Goal: Task Accomplishment & Management: Use online tool/utility

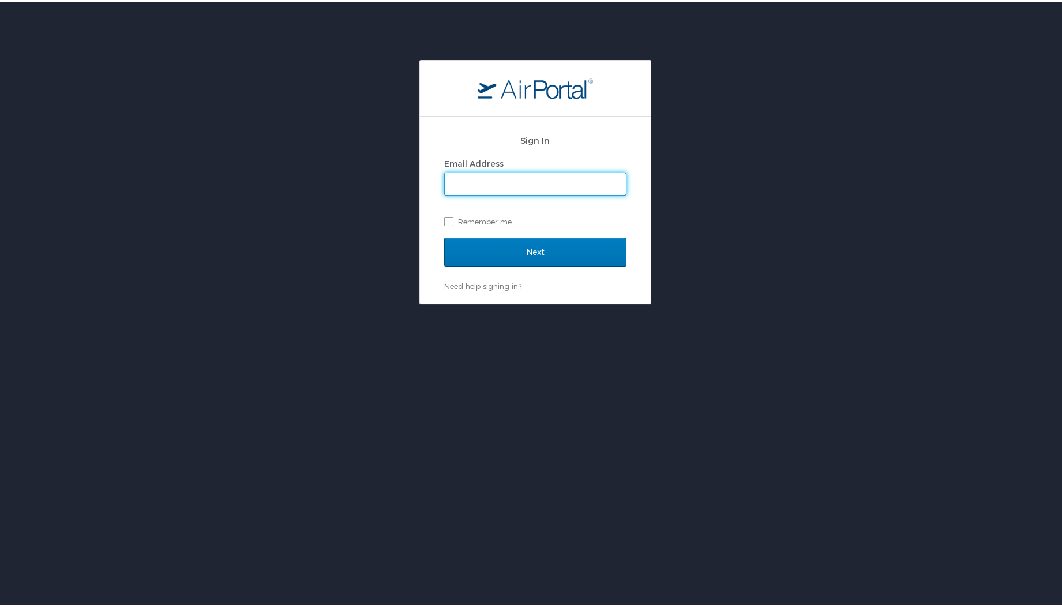
type input "dalton.heater@magna.com"
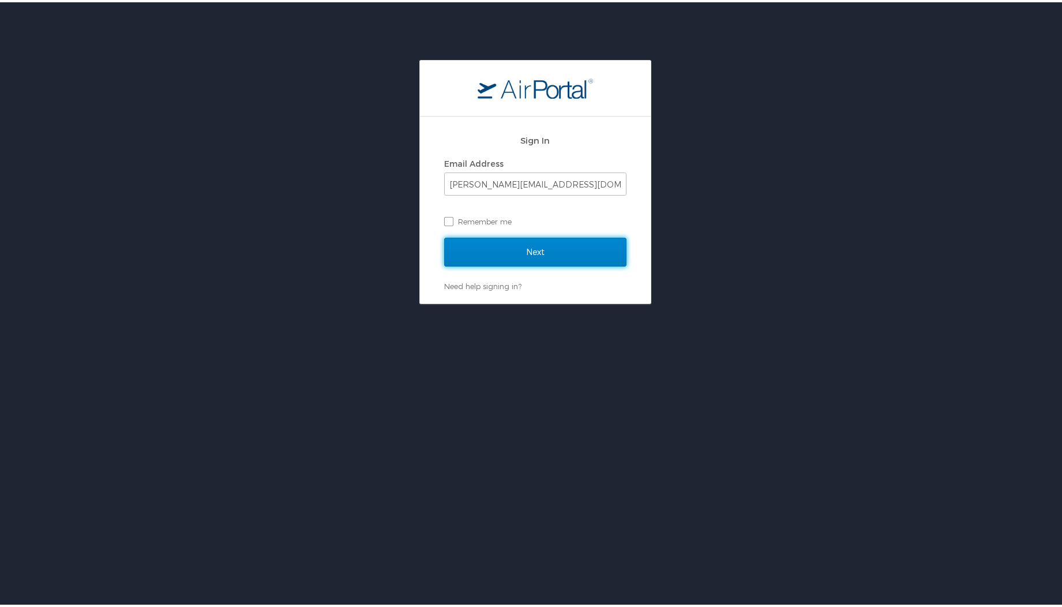
click at [543, 249] on input "Next" at bounding box center [535, 249] width 182 height 29
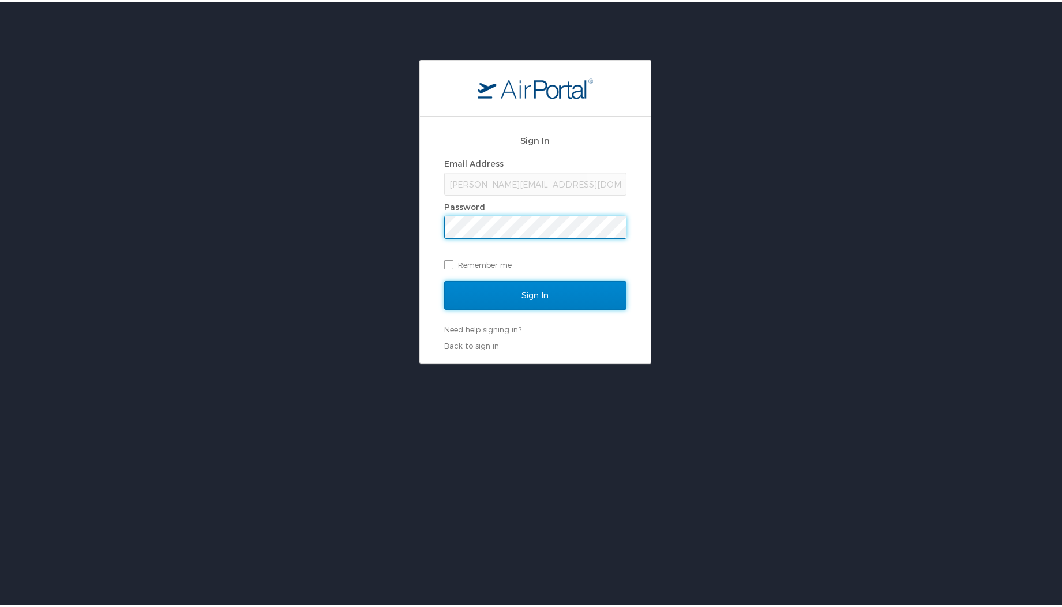
click at [518, 306] on input "Sign In" at bounding box center [535, 293] width 182 height 29
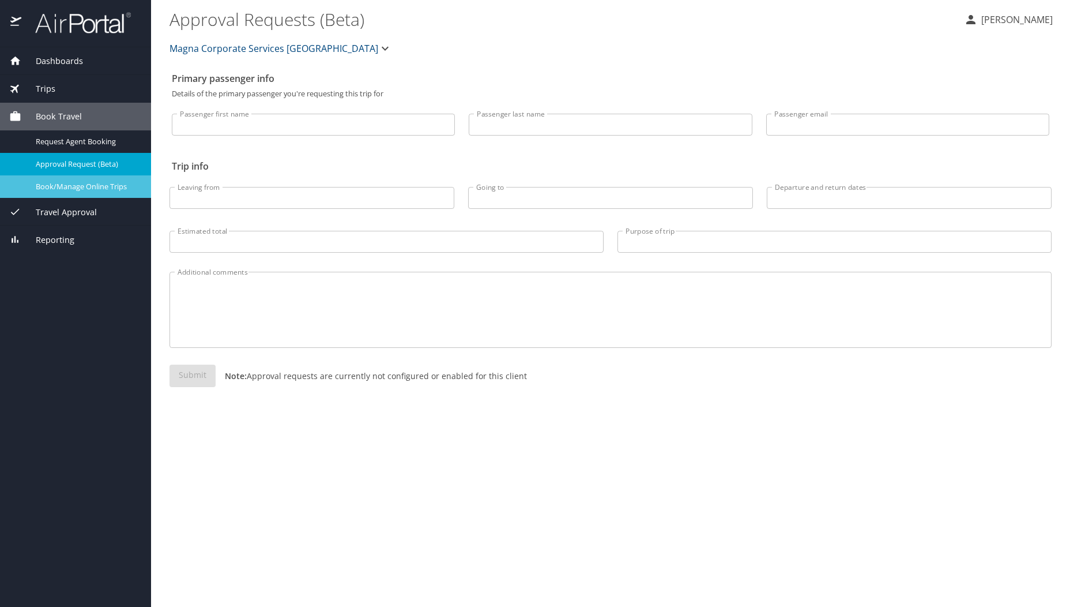
click at [87, 185] on span "Book/Manage Online Trips" at bounding box center [86, 186] width 101 height 11
